Goal: Subscribe to service/newsletter

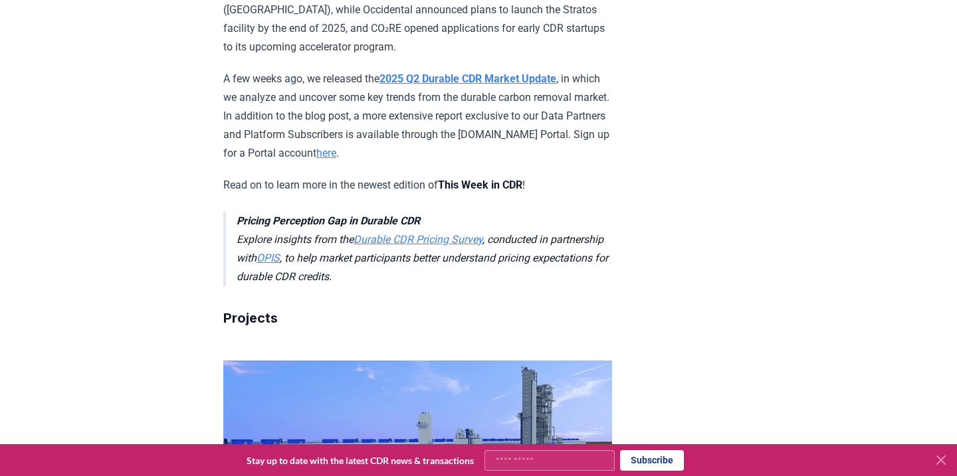
scroll to position [357, 0]
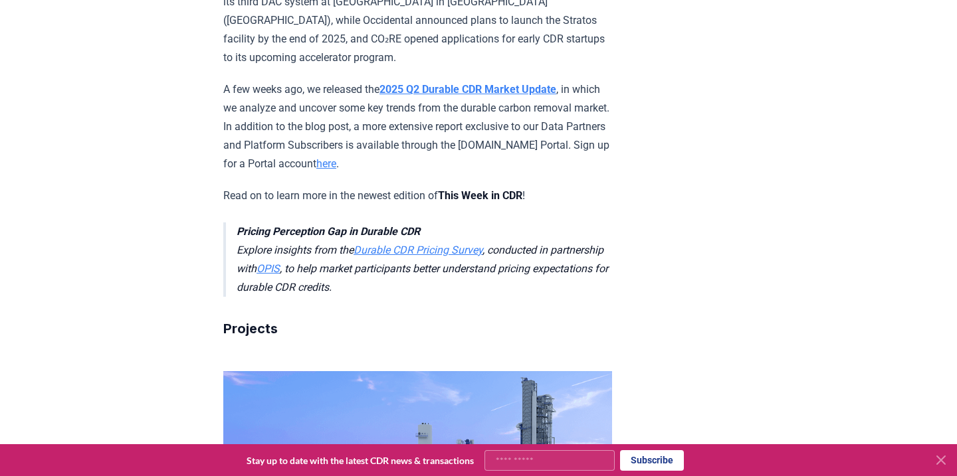
click at [389, 244] on link "Durable CDR Pricing Survey" at bounding box center [418, 250] width 129 height 13
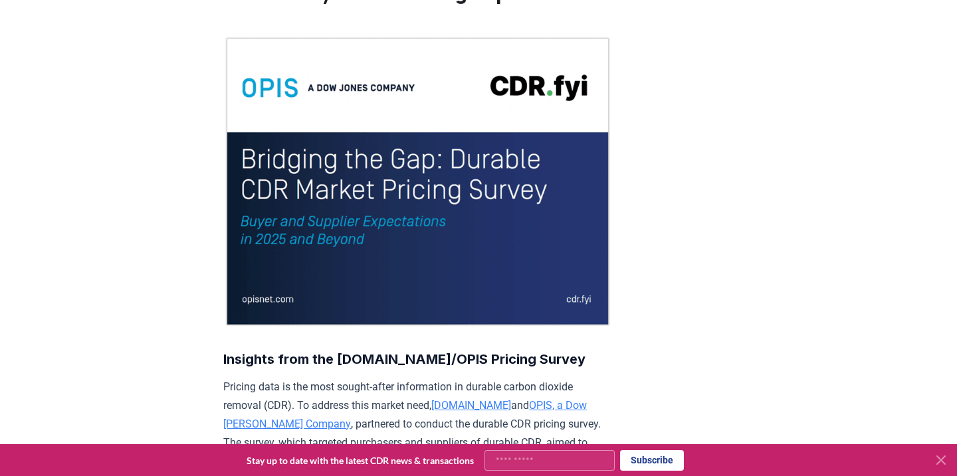
scroll to position [110, 0]
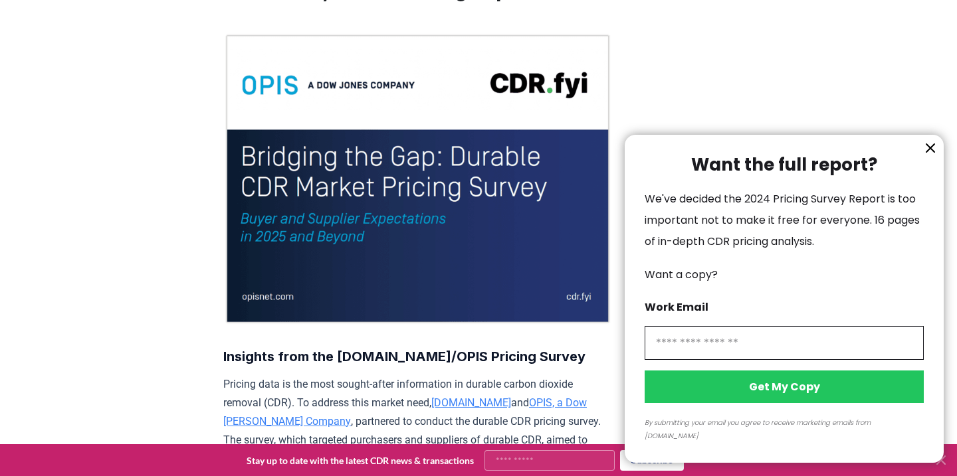
click at [720, 359] on input "information" at bounding box center [784, 343] width 279 height 34
type input "**********"
click at [777, 401] on button "Get My Copy" at bounding box center [784, 387] width 279 height 33
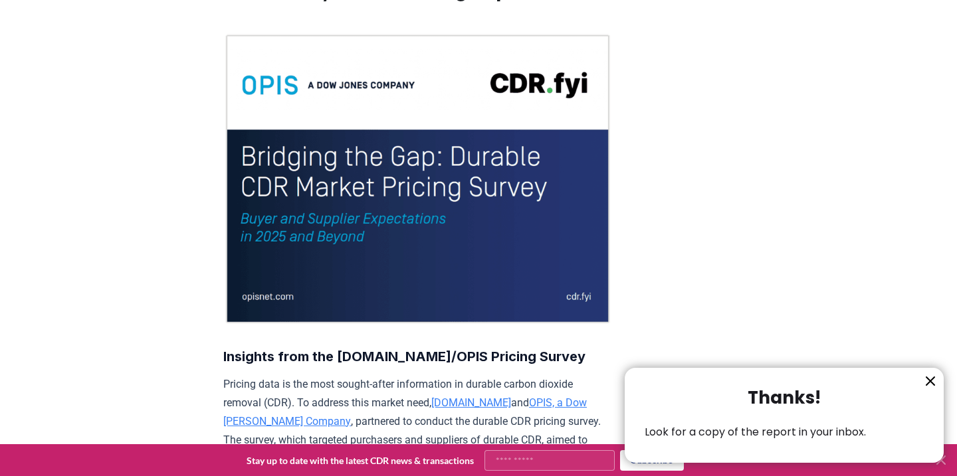
click at [929, 382] on icon "information" at bounding box center [930, 381] width 8 height 8
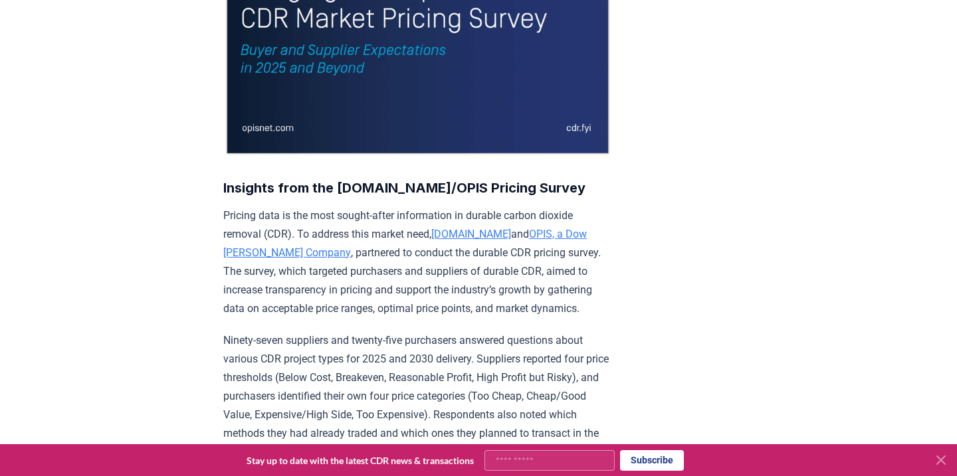
scroll to position [280, 0]
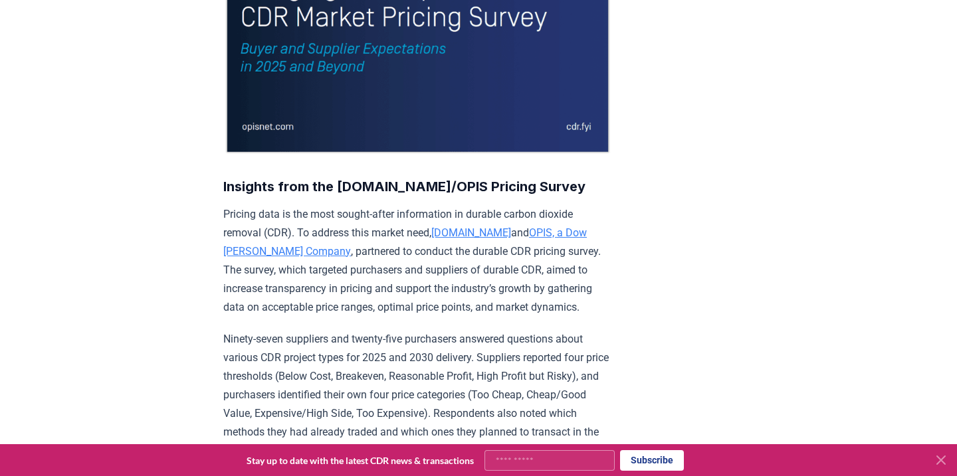
click at [550, 462] on input "Your email" at bounding box center [549, 461] width 130 height 21
type input "**********"
click at [647, 461] on button "Subscribe" at bounding box center [652, 461] width 64 height 21
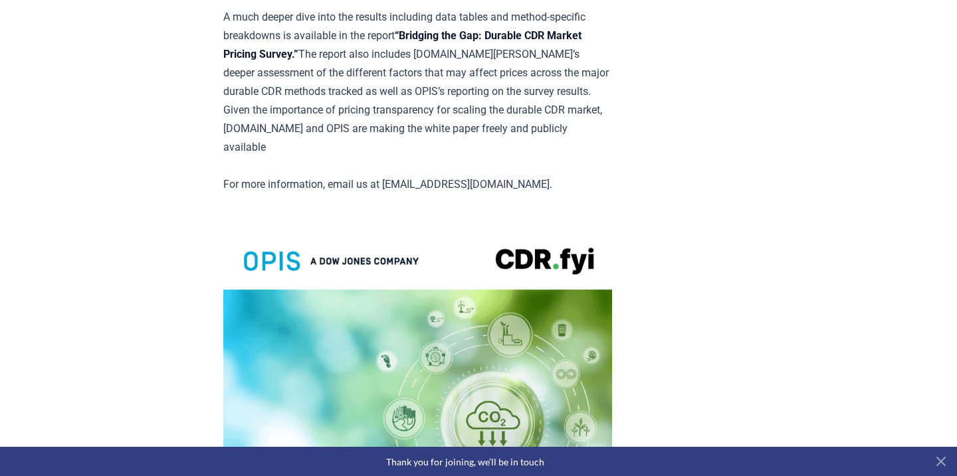
scroll to position [2486, 0]
